Goal: Task Accomplishment & Management: Complete application form

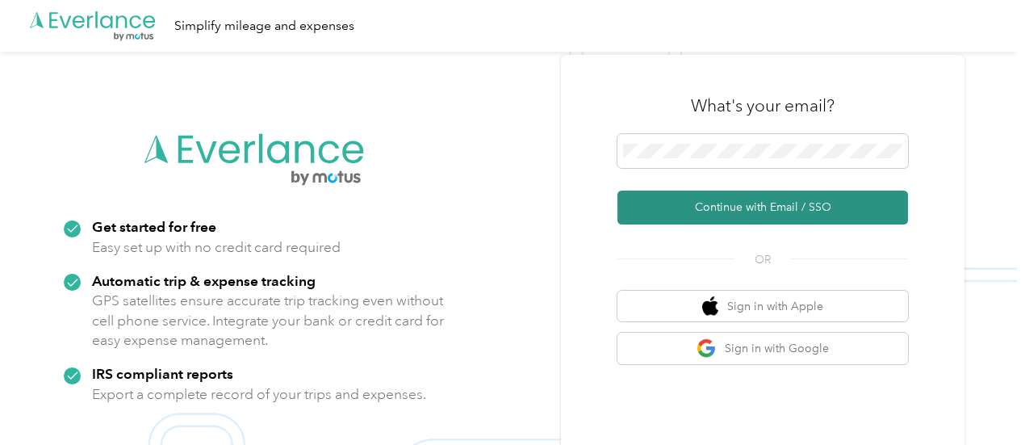
click at [717, 212] on button "Continue with Email / SSO" at bounding box center [763, 208] width 291 height 34
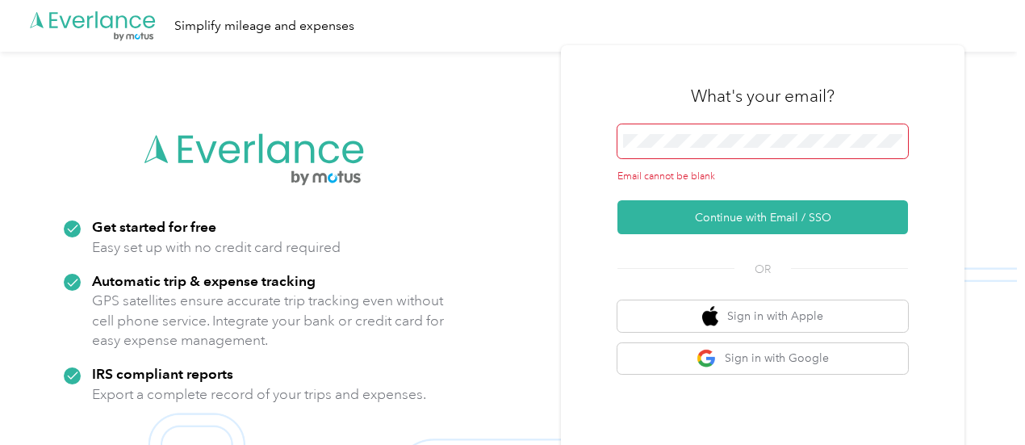
click at [687, 128] on span at bounding box center [763, 141] width 291 height 34
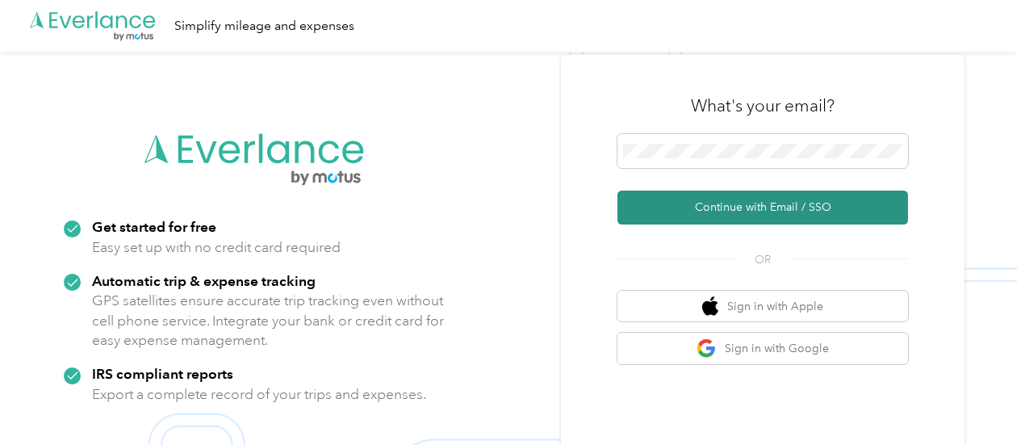
click at [736, 200] on button "Continue with Email / SSO" at bounding box center [763, 208] width 291 height 34
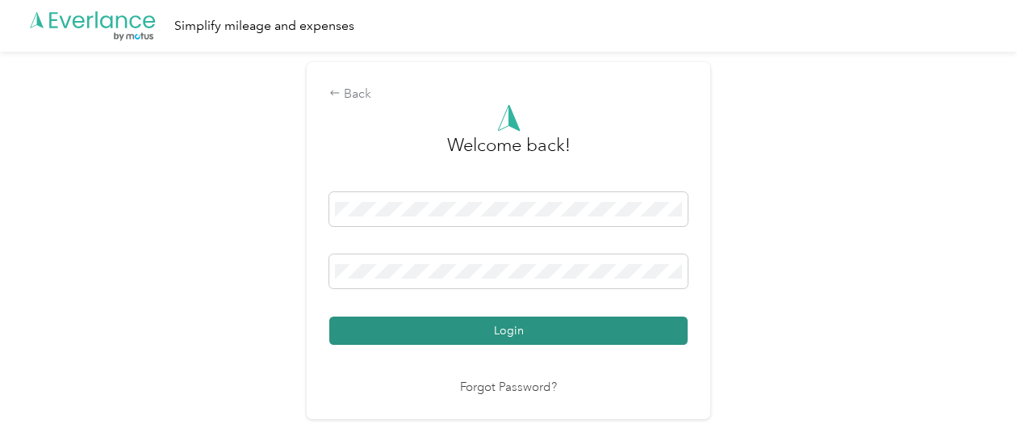
click at [510, 325] on button "Login" at bounding box center [508, 330] width 358 height 28
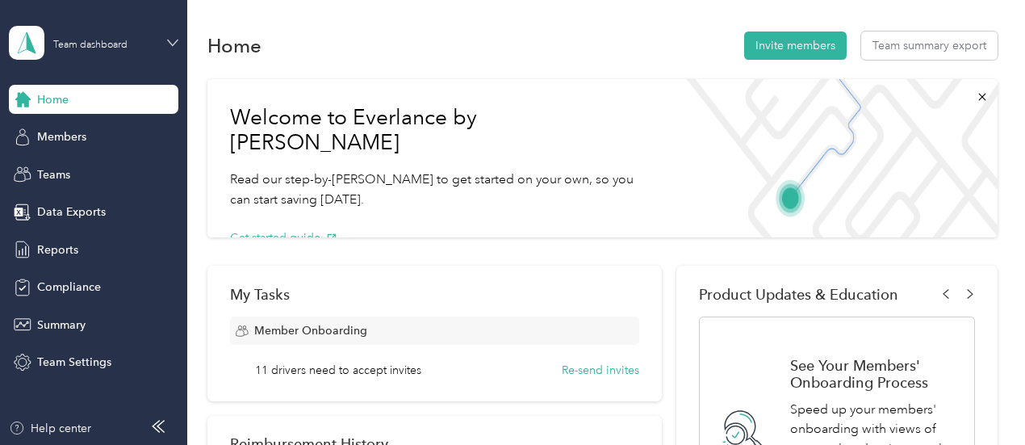
click at [168, 42] on icon at bounding box center [172, 42] width 11 height 11
click at [103, 174] on div "Personal dashboard" at bounding box center [224, 169] width 408 height 28
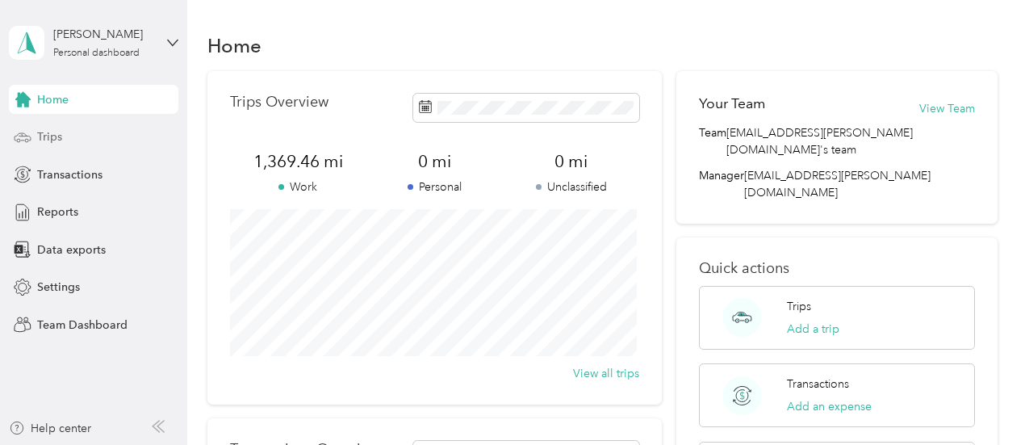
click at [53, 132] on span "Trips" at bounding box center [49, 136] width 25 height 17
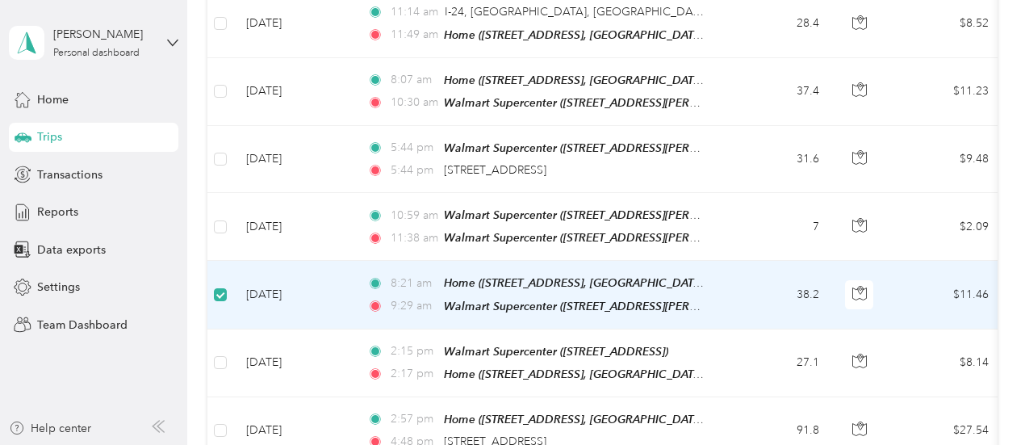
scroll to position [886, 0]
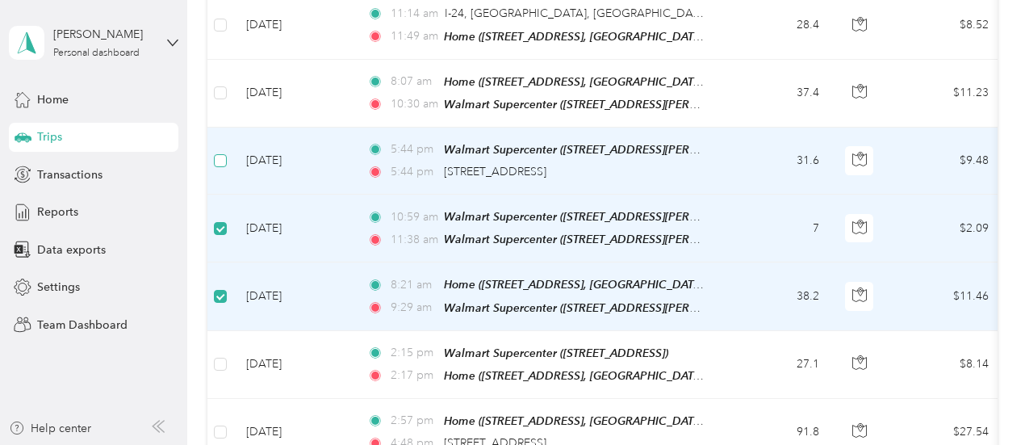
click at [224, 152] on label at bounding box center [220, 161] width 13 height 18
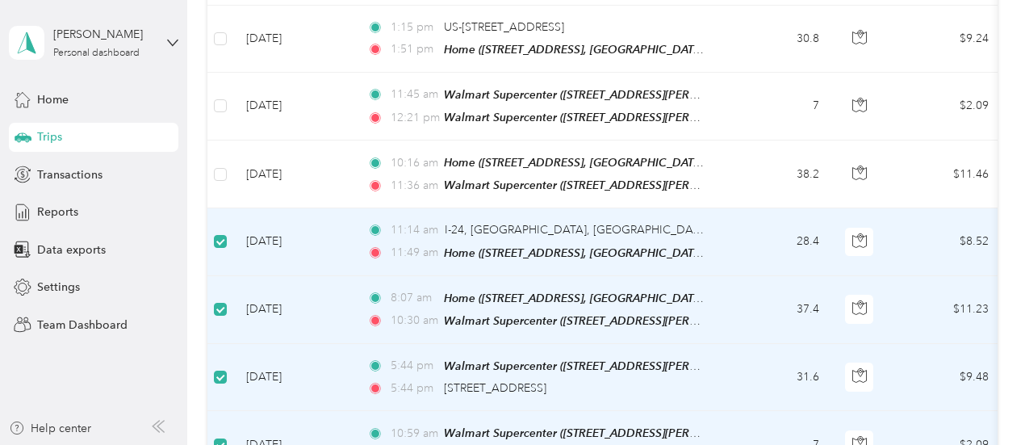
scroll to position [644, 0]
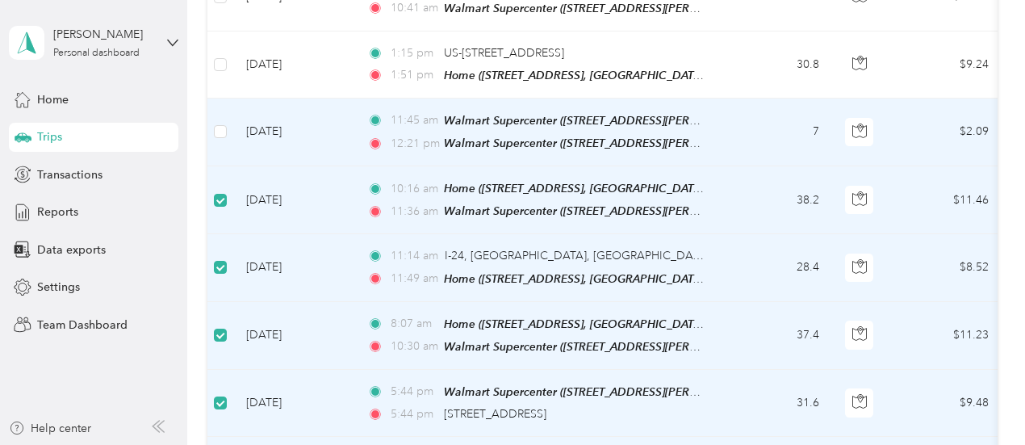
click at [221, 130] on label at bounding box center [220, 132] width 13 height 18
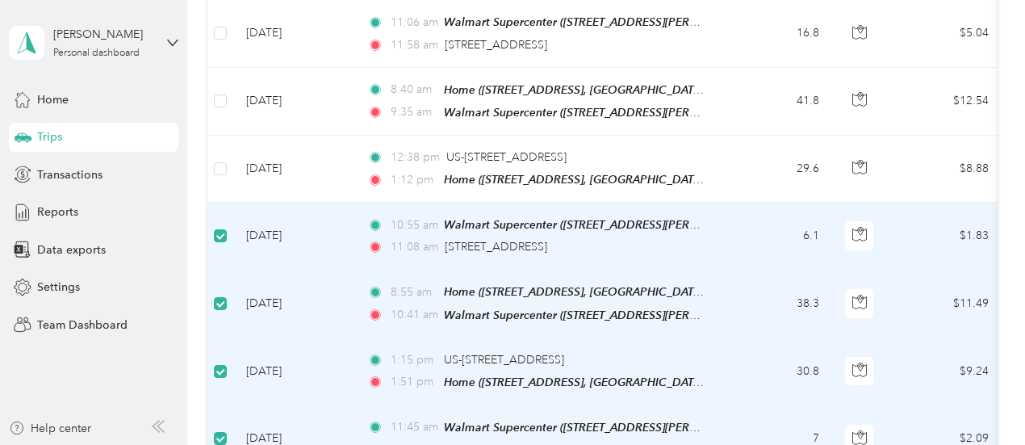
scroll to position [321, 0]
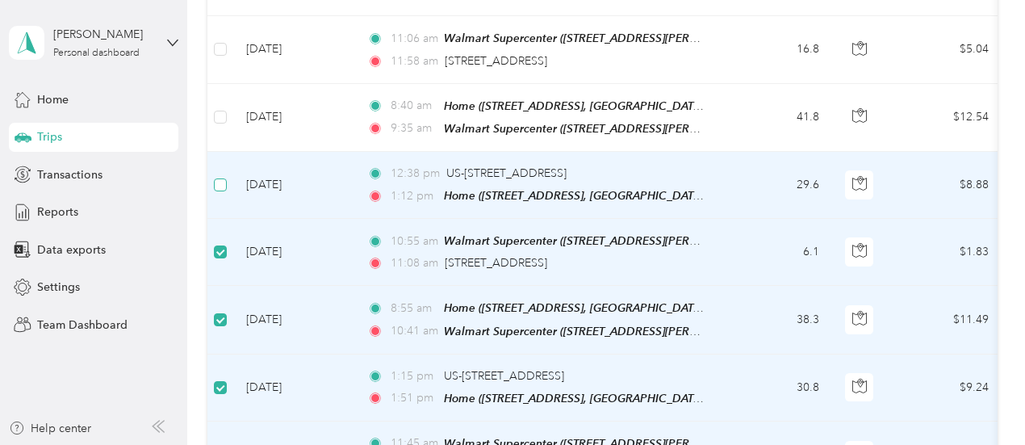
click at [220, 176] on label at bounding box center [220, 185] width 13 height 18
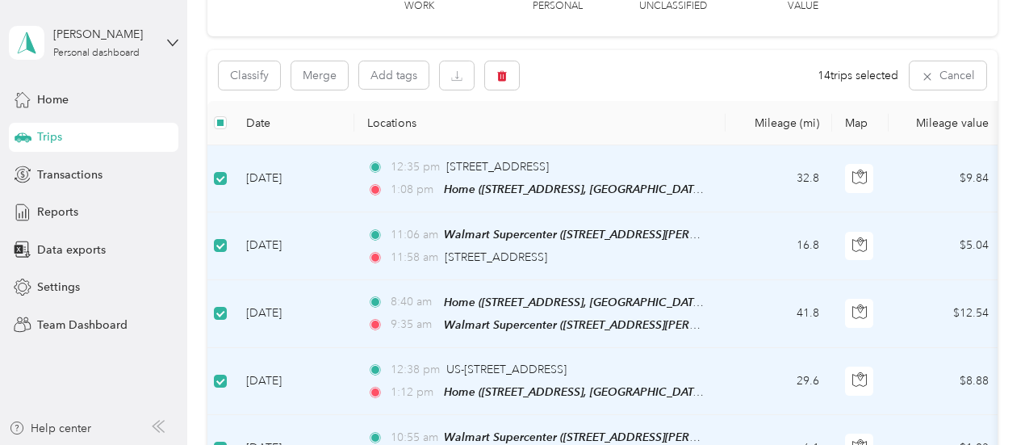
scroll to position [160, 0]
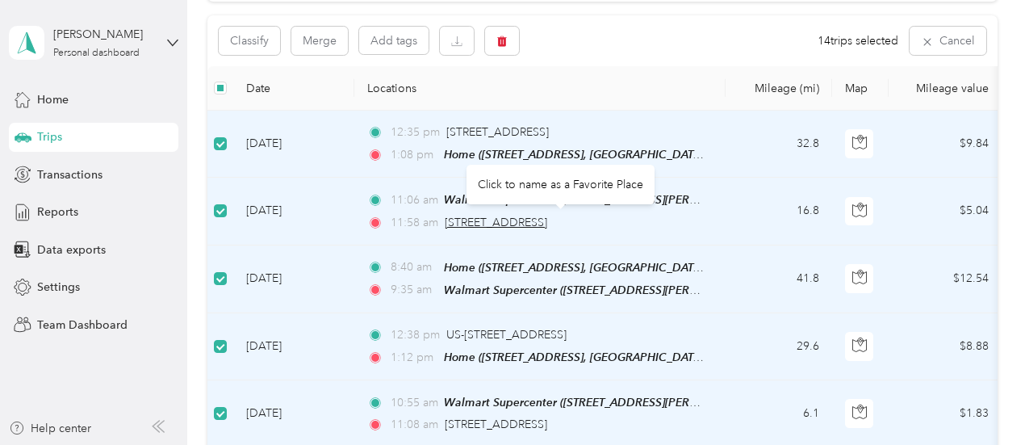
click at [522, 224] on span "[STREET_ADDRESS]" at bounding box center [496, 223] width 103 height 14
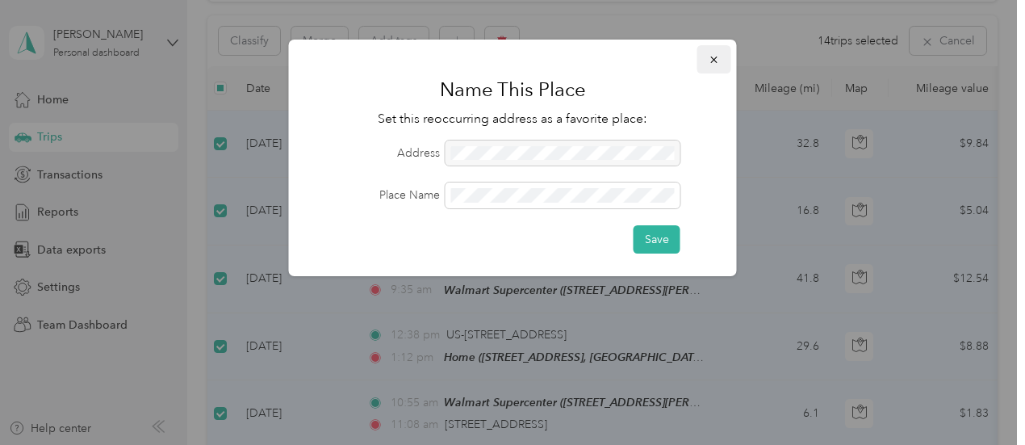
click at [717, 59] on icon "button" at bounding box center [714, 59] width 11 height 11
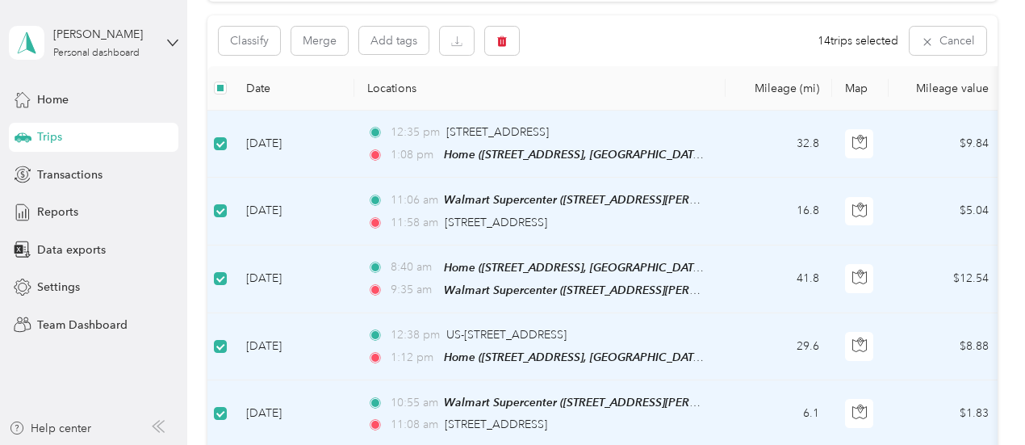
click at [712, 209] on td "11:06 am Walmart Supercenter ([STREET_ADDRESS][PERSON_NAME]) 11:58 am [STREET_A…" at bounding box center [539, 211] width 371 height 67
click at [328, 204] on td "[DATE]" at bounding box center [293, 211] width 121 height 67
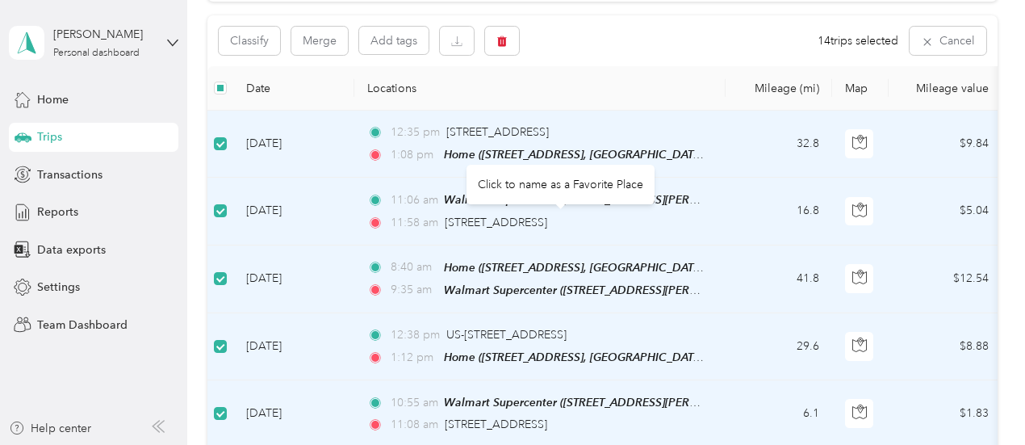
click at [525, 214] on div "[STREET_ADDRESS]" at bounding box center [496, 223] width 103 height 18
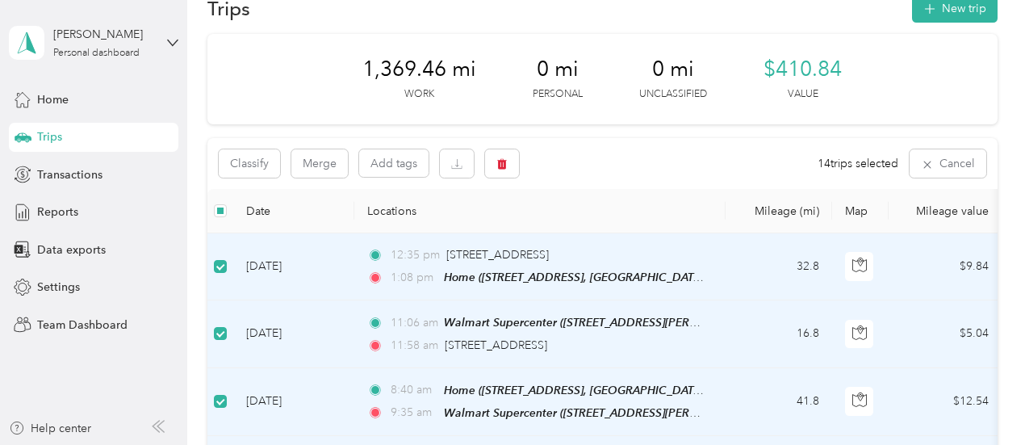
scroll to position [0, 0]
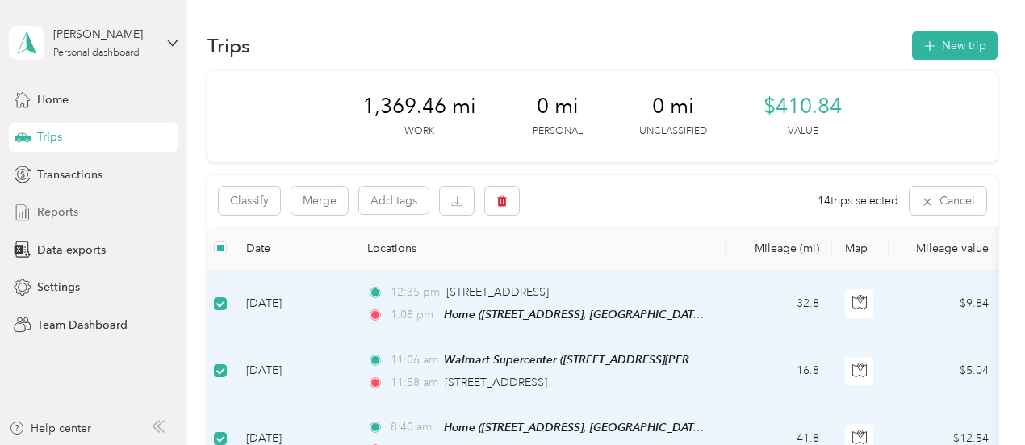
click at [69, 211] on span "Reports" at bounding box center [57, 211] width 41 height 17
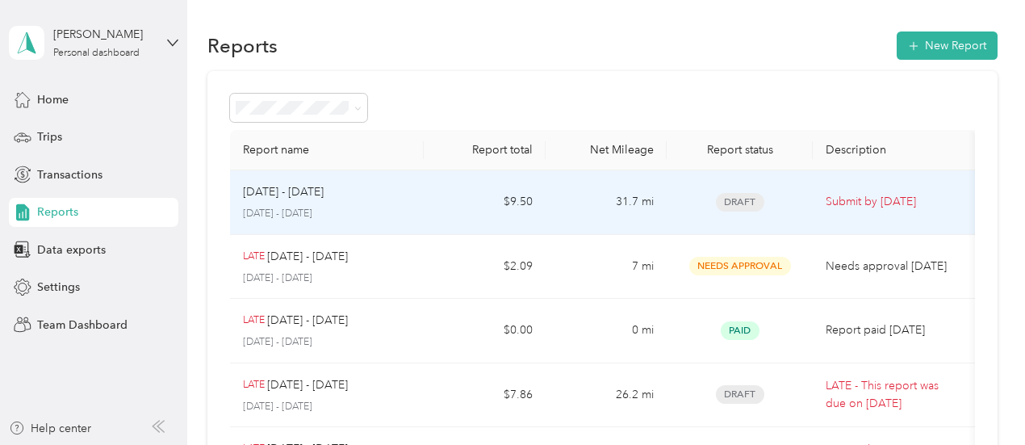
click at [401, 202] on div "[DATE] - [DATE] [DATE] - [DATE]" at bounding box center [327, 202] width 169 height 38
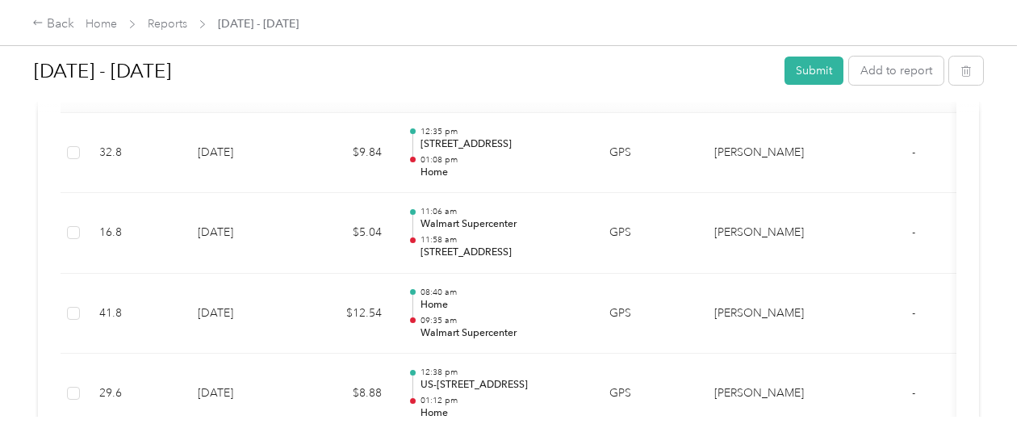
scroll to position [482, 0]
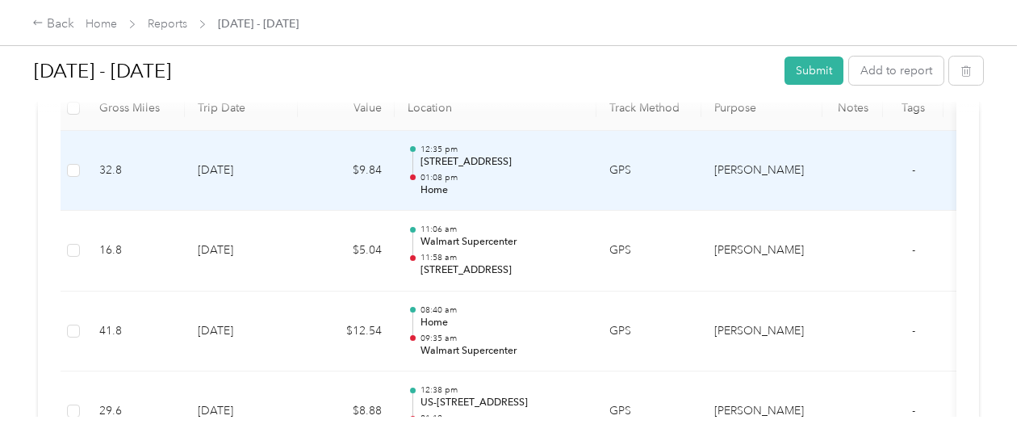
click at [463, 161] on p "[STREET_ADDRESS]" at bounding box center [502, 162] width 163 height 15
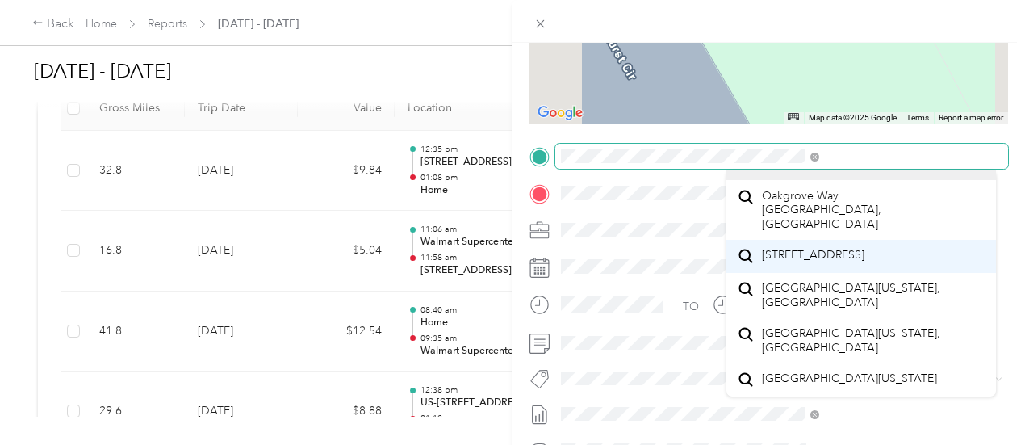
scroll to position [0, 0]
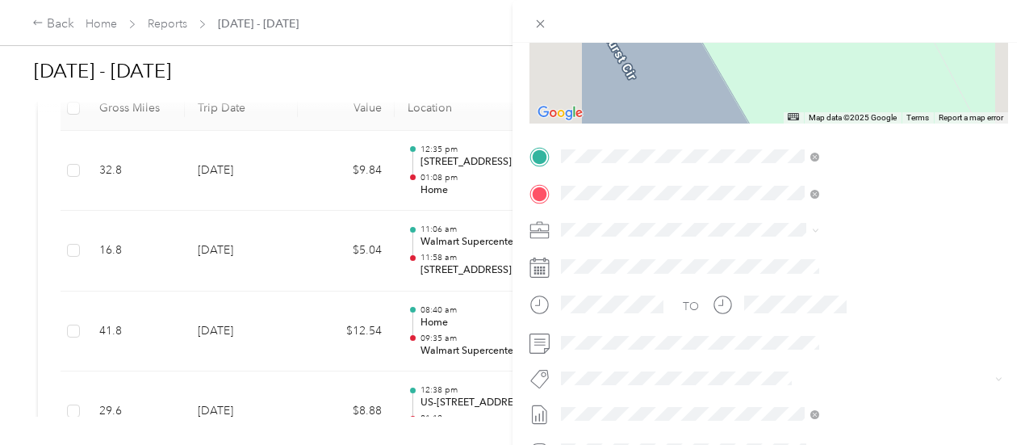
click at [864, 237] on span "[STREET_ADDRESS][PERSON_NAME]" at bounding box center [858, 244] width 192 height 14
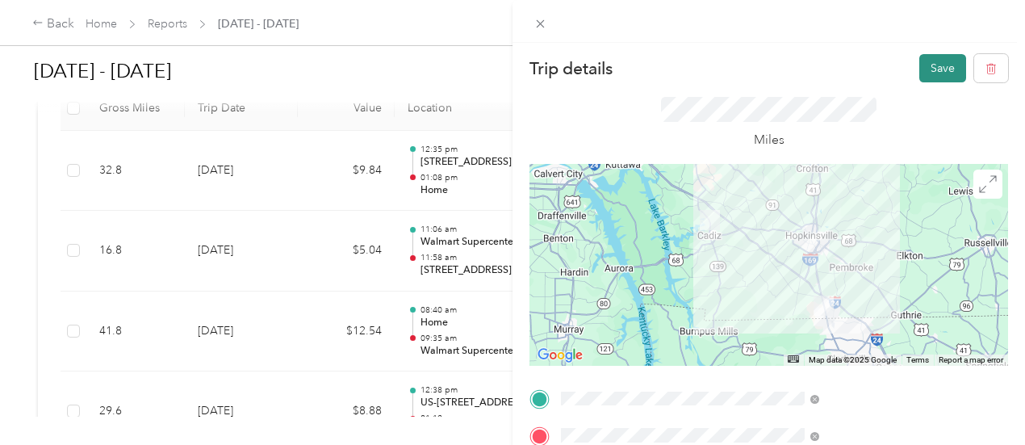
click at [927, 65] on button "Save" at bounding box center [942, 68] width 47 height 28
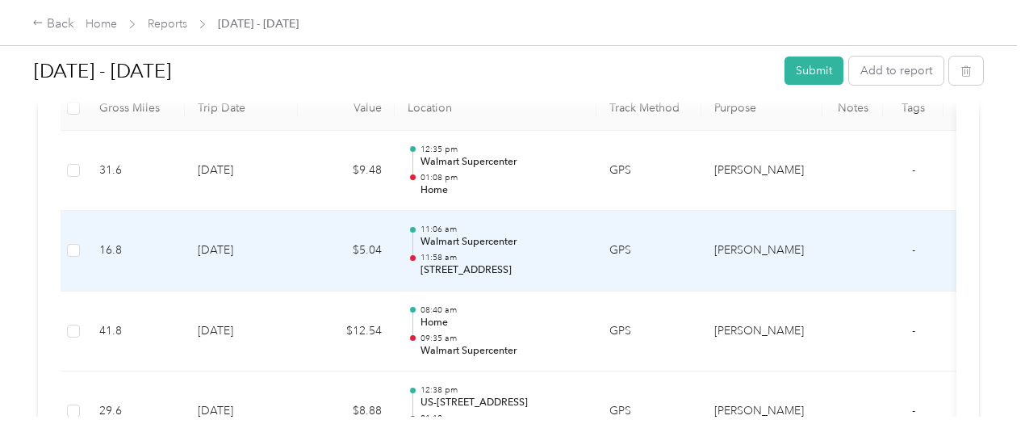
click at [317, 243] on td "$5.04" at bounding box center [346, 251] width 97 height 81
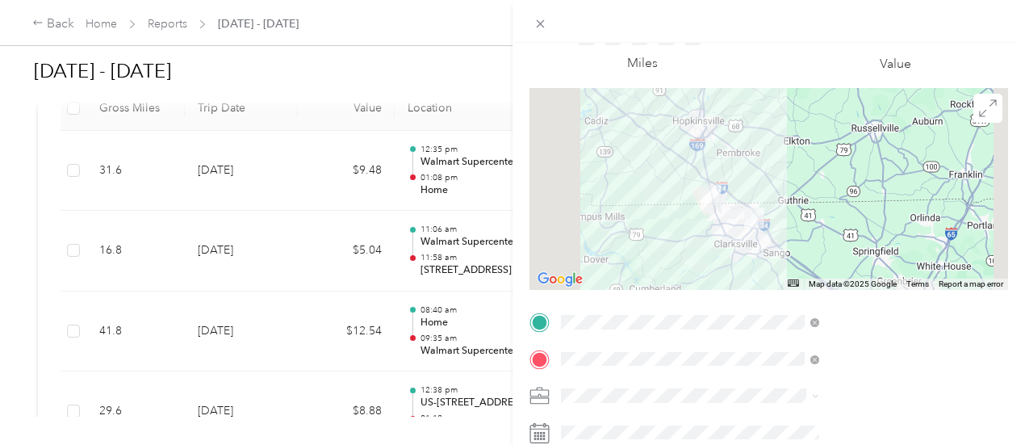
scroll to position [161, 0]
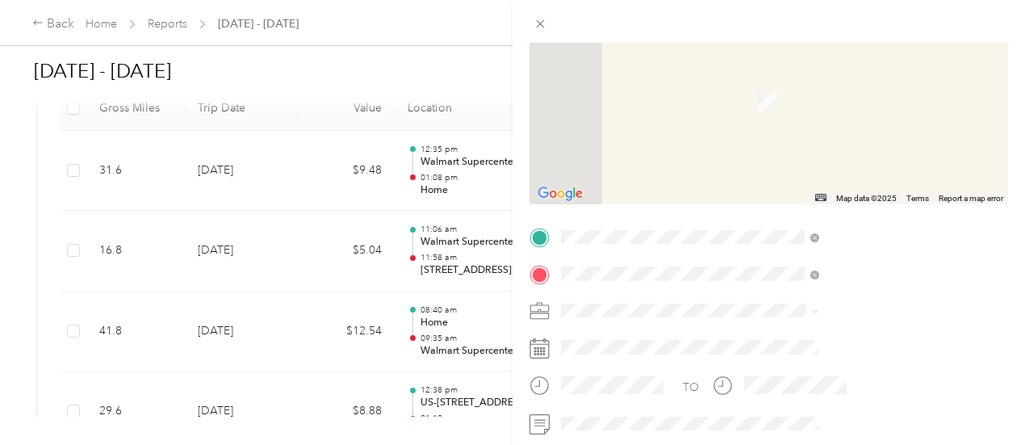
click at [840, 110] on div "TEAM Walmart Supercenter [STREET_ADDRESS][GEOGRAPHIC_DATA][PERSON_NAME], [GEOGR…" at bounding box center [858, 96] width 192 height 40
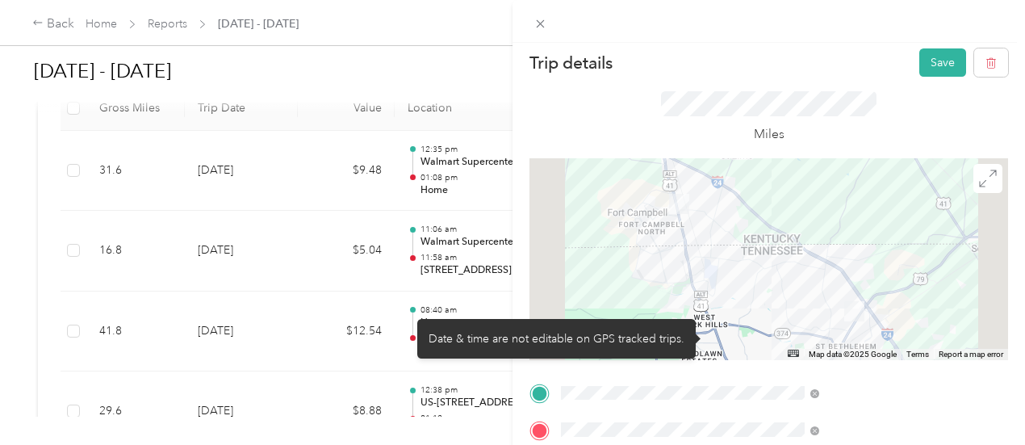
scroll to position [0, 0]
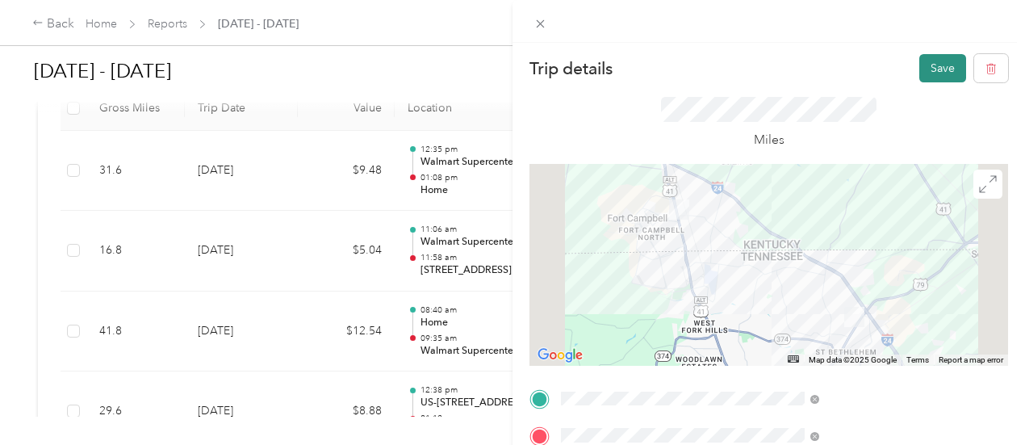
click at [919, 73] on button "Save" at bounding box center [942, 68] width 47 height 28
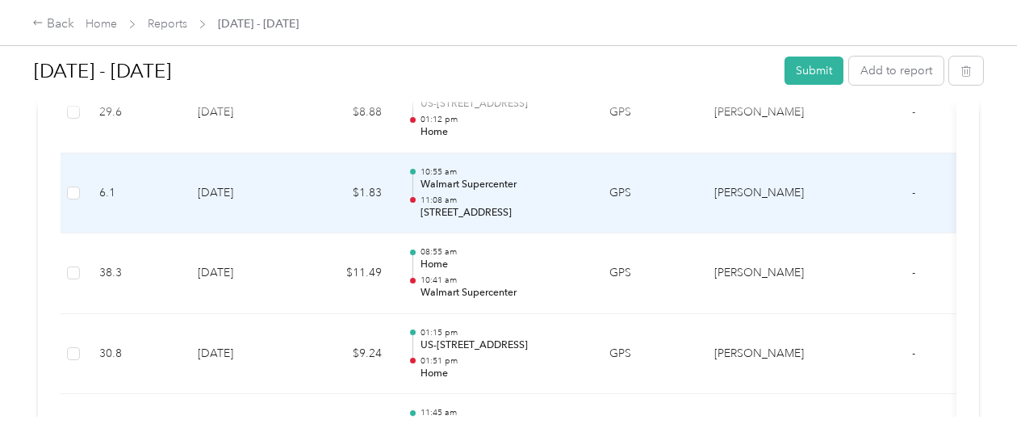
scroll to position [805, 0]
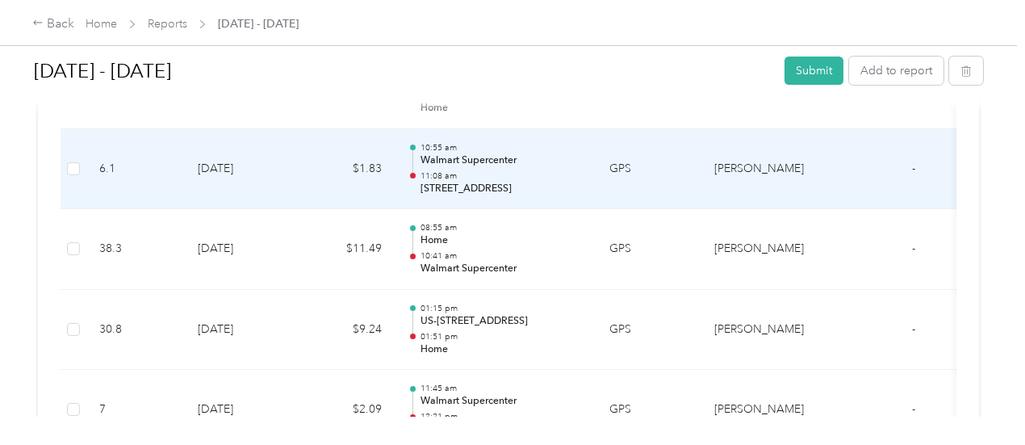
click at [337, 161] on td "$1.83" at bounding box center [346, 169] width 97 height 81
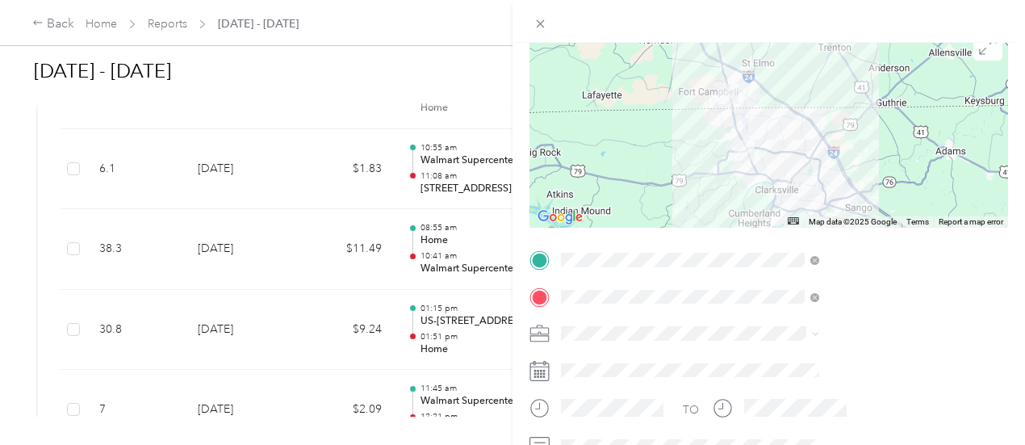
scroll to position [161, 0]
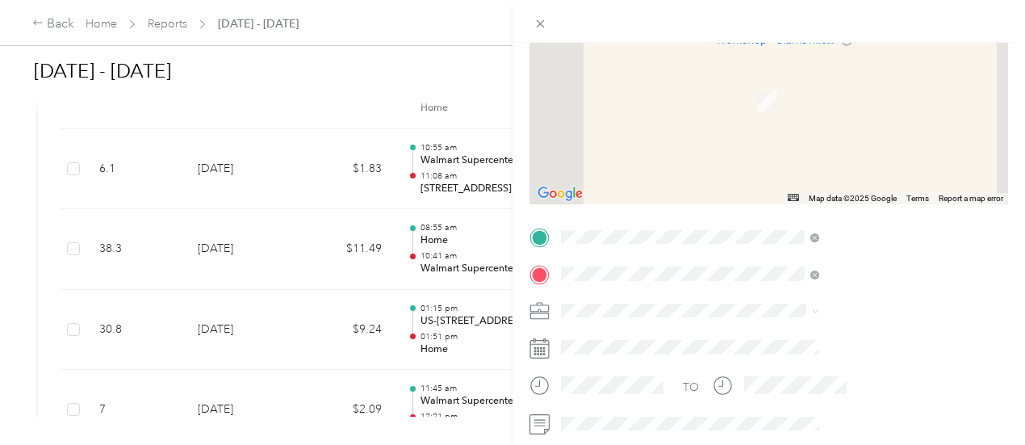
click at [849, 105] on span "[STREET_ADDRESS][PERSON_NAME]" at bounding box center [858, 107] width 192 height 14
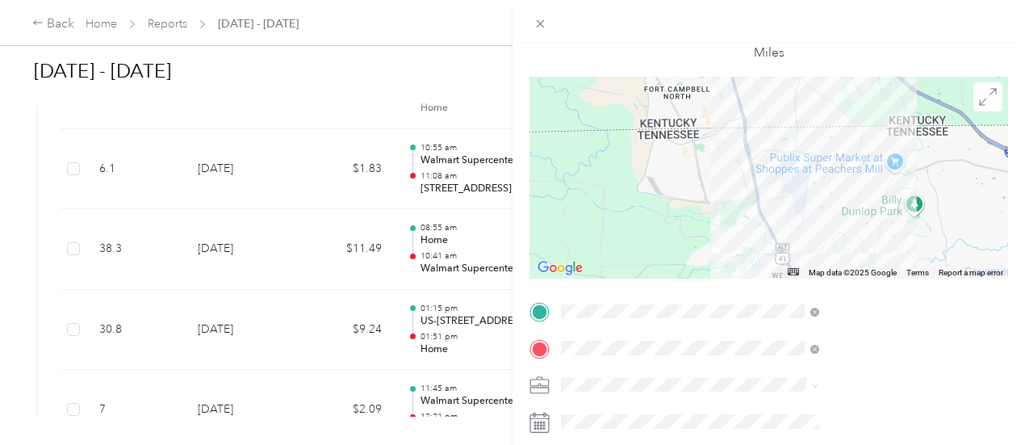
scroll to position [0, 0]
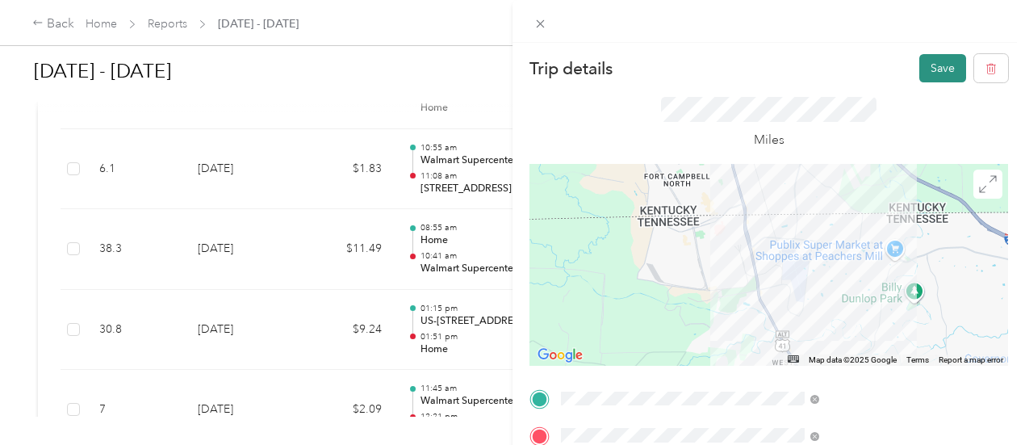
click at [919, 73] on button "Save" at bounding box center [942, 68] width 47 height 28
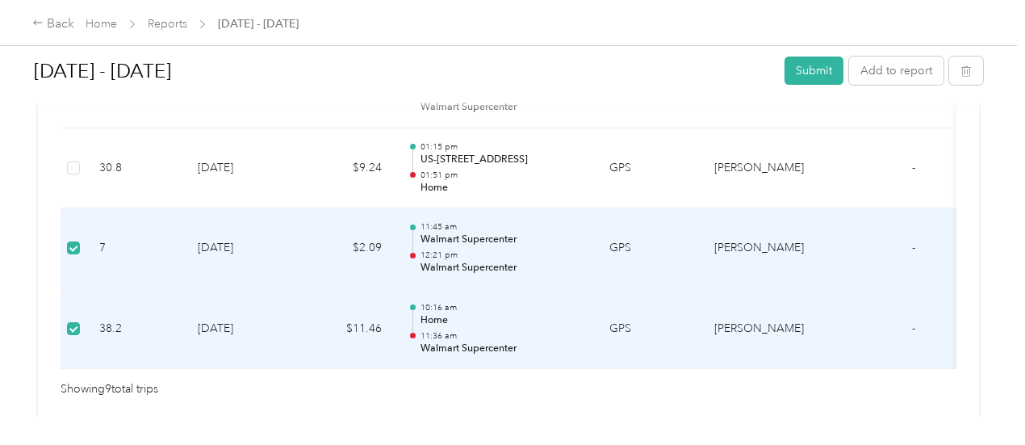
scroll to position [886, 0]
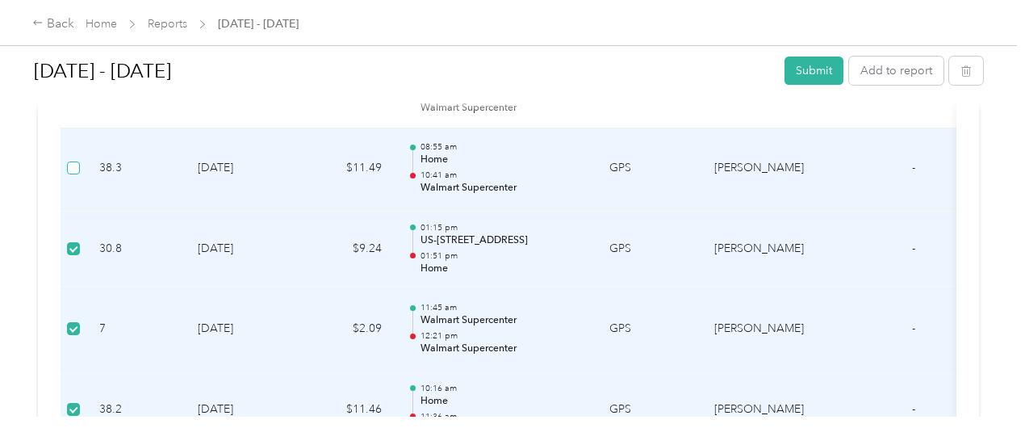
click at [78, 174] on label at bounding box center [73, 168] width 13 height 18
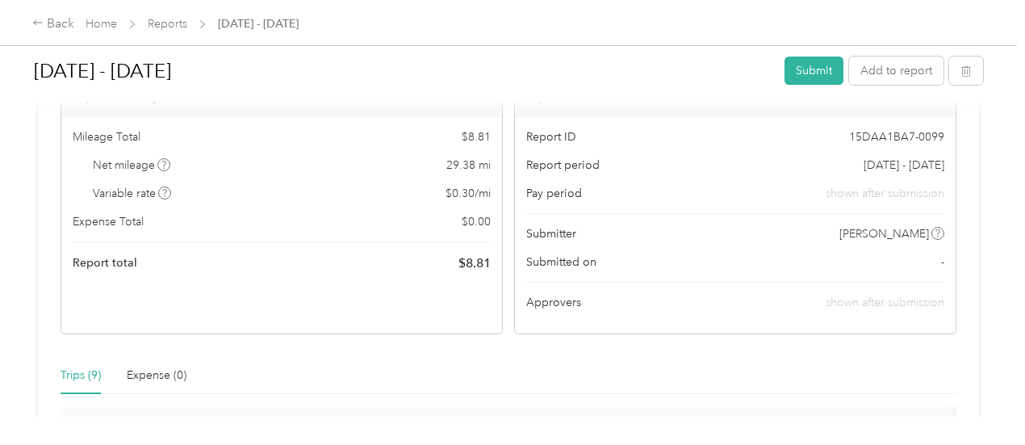
scroll to position [159, 0]
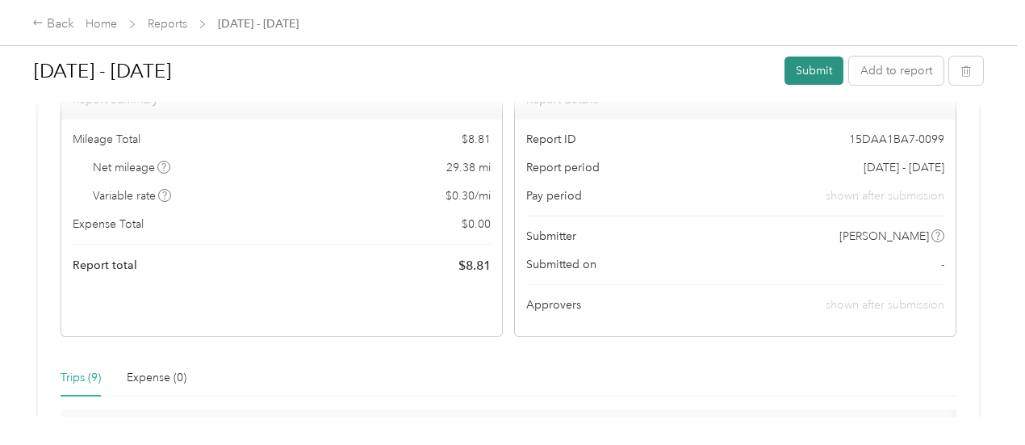
click at [798, 70] on button "Submit" at bounding box center [814, 71] width 59 height 28
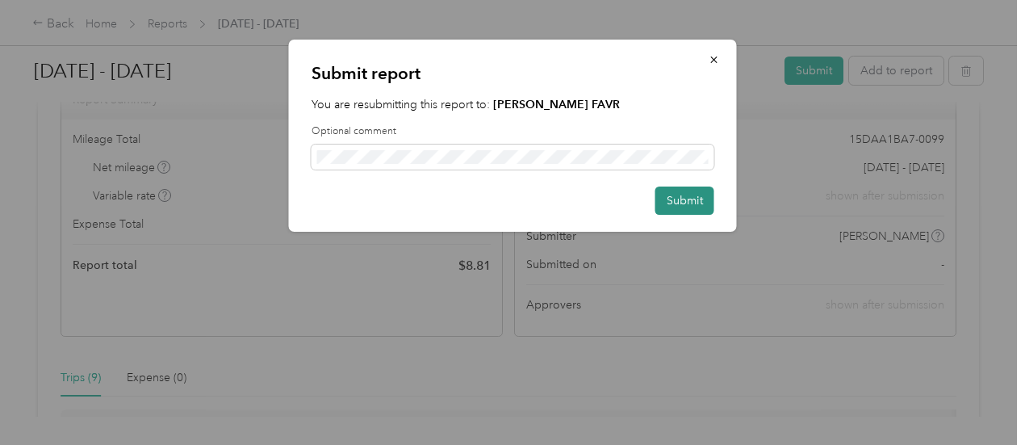
click at [688, 203] on button "Submit" at bounding box center [685, 200] width 59 height 28
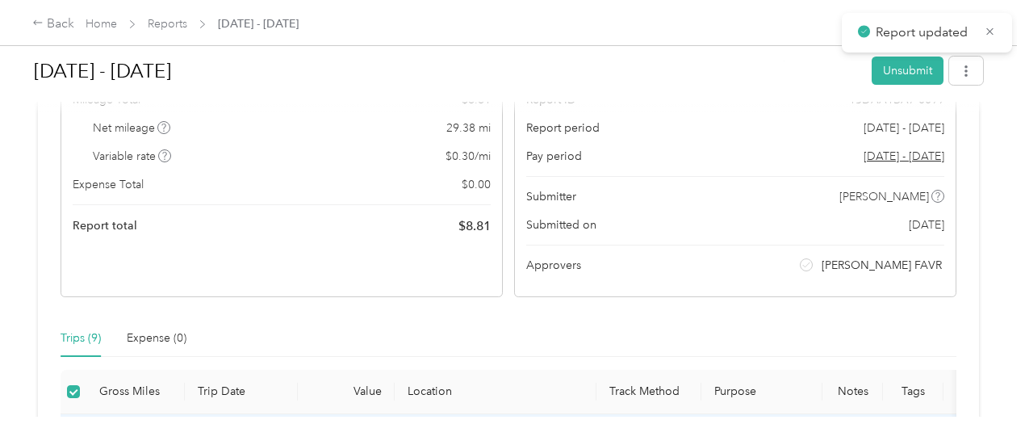
scroll to position [119, 0]
